Goal: Navigation & Orientation: Find specific page/section

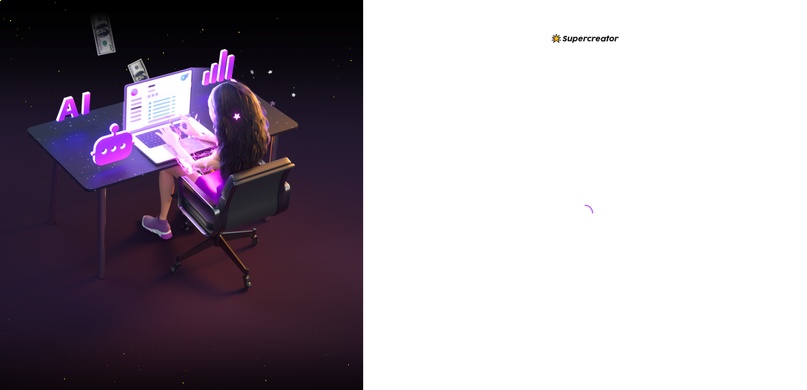
click at [795, 133] on div at bounding box center [585, 195] width 444 height 390
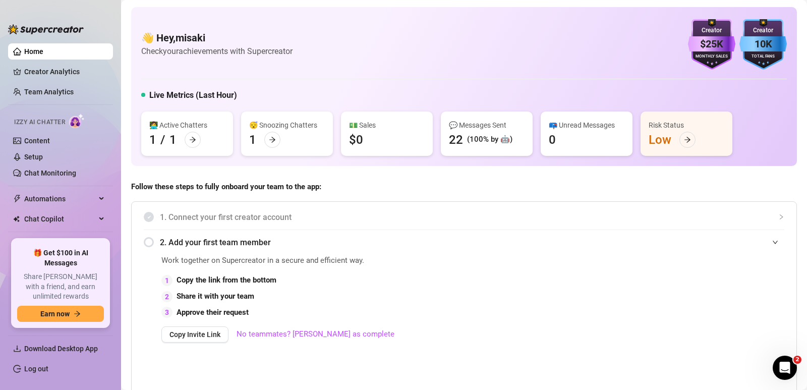
click at [48, 366] on link "Log out" at bounding box center [36, 369] width 24 height 8
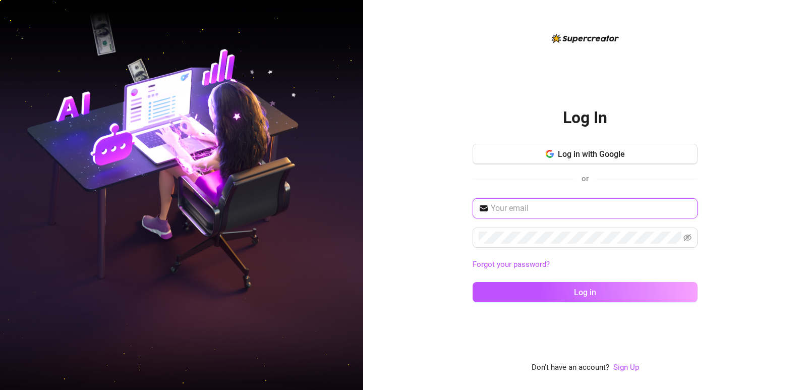
click at [511, 202] on span at bounding box center [585, 208] width 225 height 20
click at [515, 203] on input "text" at bounding box center [591, 208] width 201 height 12
click at [522, 202] on input "text" at bounding box center [591, 208] width 201 height 12
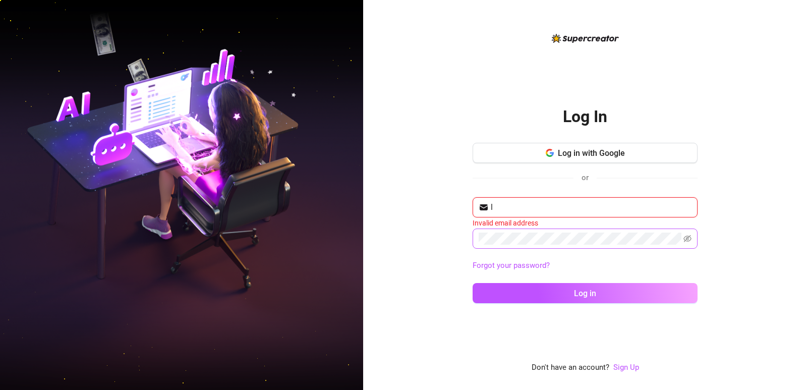
type input "[EMAIL_ADDRESS][DOMAIN_NAME]"
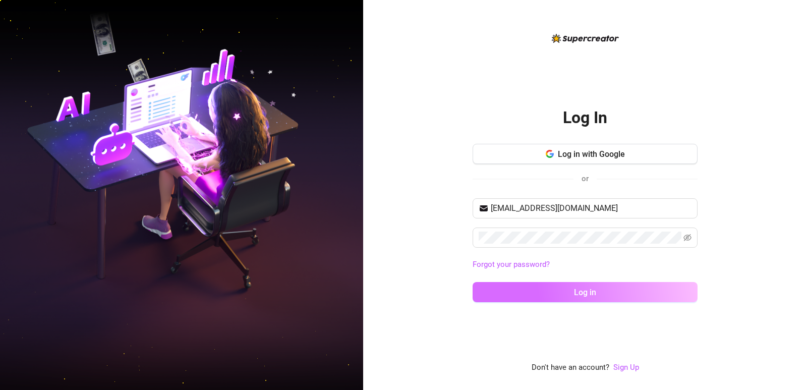
click at [574, 288] on button "Log in" at bounding box center [585, 292] width 225 height 20
click at [688, 234] on icon "eye-invisible" at bounding box center [688, 238] width 8 height 8
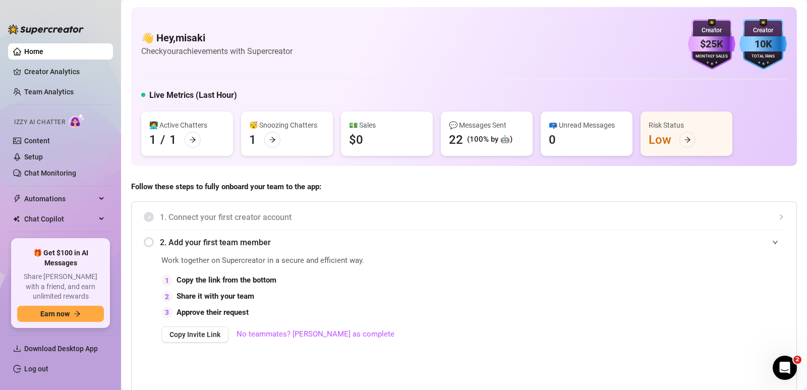
click at [789, 198] on div "Follow these steps to fully onboard your team to the app: 1. Connect your first…" at bounding box center [464, 290] width 666 height 218
click at [49, 69] on link "Creator Analytics" at bounding box center [64, 72] width 81 height 16
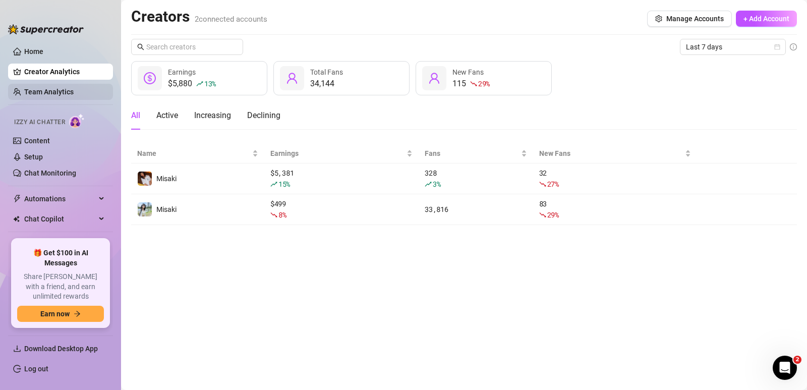
click at [49, 88] on link "Team Analytics" at bounding box center [48, 92] width 49 height 8
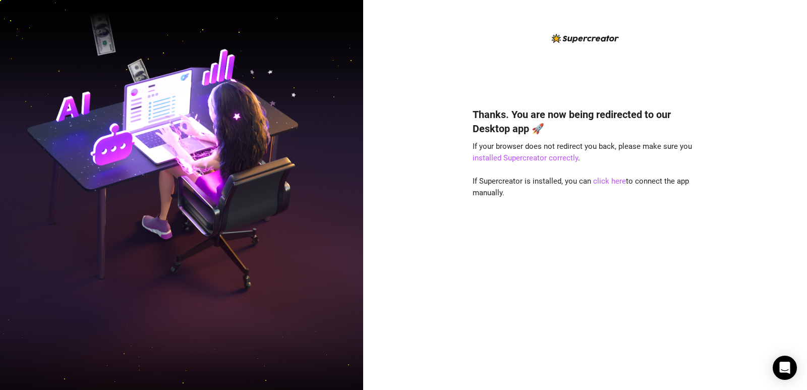
click at [786, 157] on div "Thanks. You are now being redirected to our Desktop app 🚀 If your browser does …" at bounding box center [585, 195] width 444 height 390
click at [614, 179] on link "click here" at bounding box center [609, 181] width 33 height 9
click at [615, 182] on link "click here" at bounding box center [609, 181] width 33 height 9
